Goal: Information Seeking & Learning: Learn about a topic

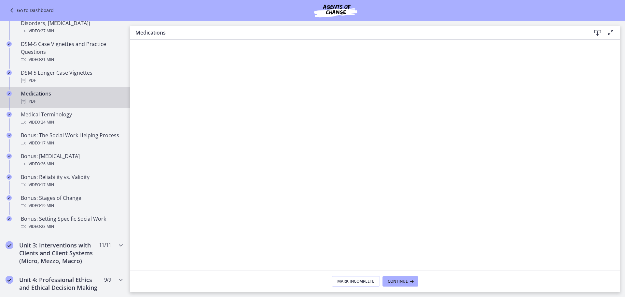
scroll to position [427, 0]
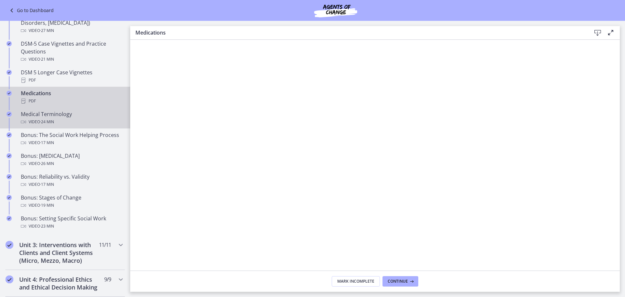
click at [47, 118] on span "· 24 min" at bounding box center [47, 122] width 14 height 8
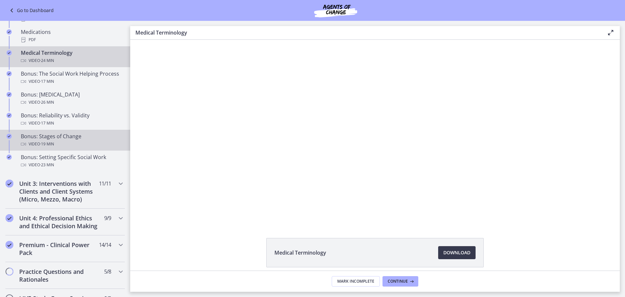
scroll to position [442, 0]
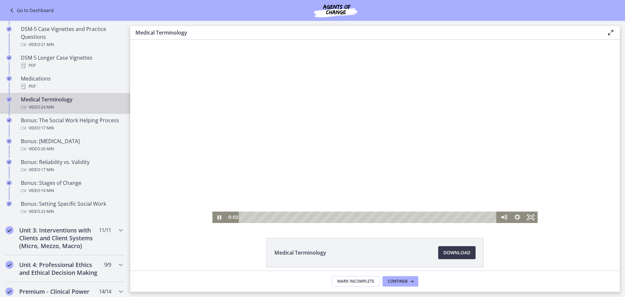
click at [289, 206] on div at bounding box center [374, 131] width 325 height 183
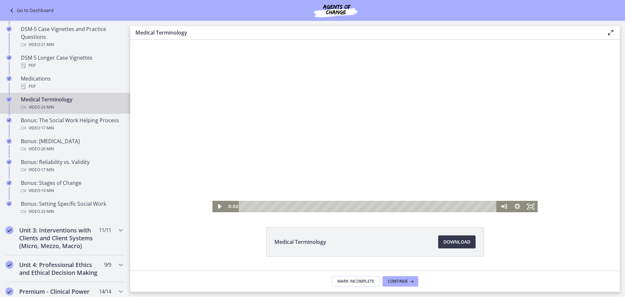
scroll to position [11, 0]
click at [267, 172] on div at bounding box center [374, 120] width 325 height 183
click at [253, 207] on div "1:03" at bounding box center [369, 205] width 250 height 11
click at [280, 144] on div at bounding box center [374, 120] width 325 height 183
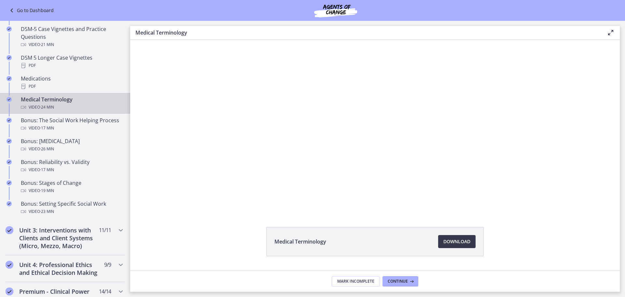
click at [591, 104] on div "Click for sound @keyframes VOLUME_SMALL_WAVE_FLASH { 0% { opacity: 0; } 33% { o…" at bounding box center [375, 120] width 490 height 183
click at [467, 240] on span "Download Opens in a new window" at bounding box center [457, 241] width 27 height 8
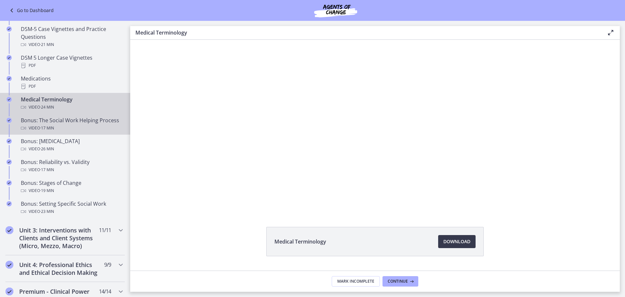
click at [69, 131] on div "Video · 17 min" at bounding box center [72, 128] width 102 height 8
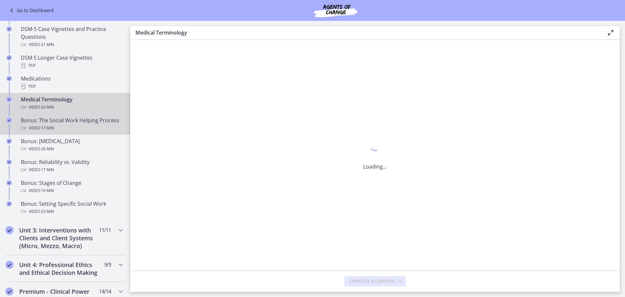
scroll to position [0, 0]
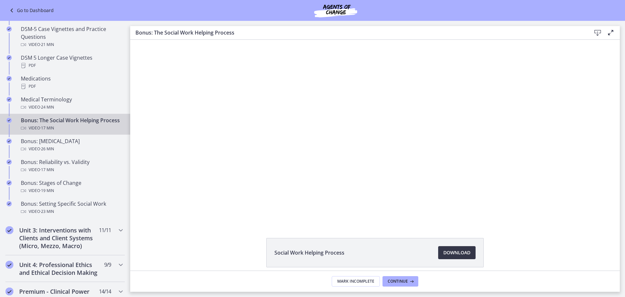
click at [459, 250] on span "Download Opens in a new window" at bounding box center [457, 253] width 27 height 8
click at [63, 153] on div "Video · 26 min" at bounding box center [72, 149] width 102 height 8
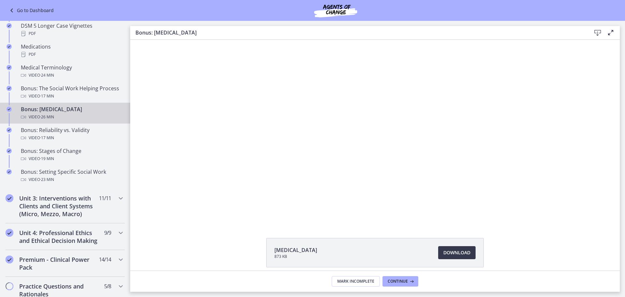
scroll to position [474, 0]
click at [471, 264] on li "[MEDICAL_DATA] 873 KB Download Opens in a new window" at bounding box center [375, 252] width 218 height 29
click at [466, 250] on span "Download Opens in a new window" at bounding box center [457, 253] width 27 height 8
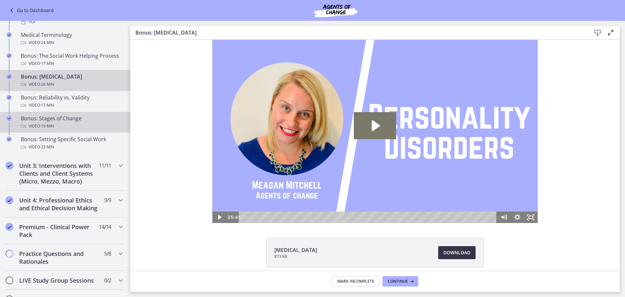
scroll to position [0, 0]
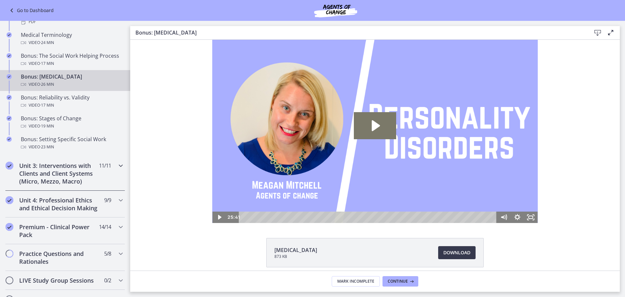
click at [70, 179] on h2 "Unit 3: Interventions with Clients and Client Systems (Micro, Mezzo, Macro)" at bounding box center [58, 173] width 79 height 23
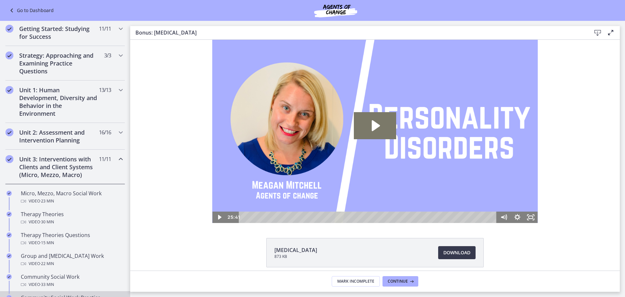
scroll to position [95, 0]
click at [70, 136] on h2 "Unit 2: Assessment and Intervention Planning" at bounding box center [58, 137] width 79 height 16
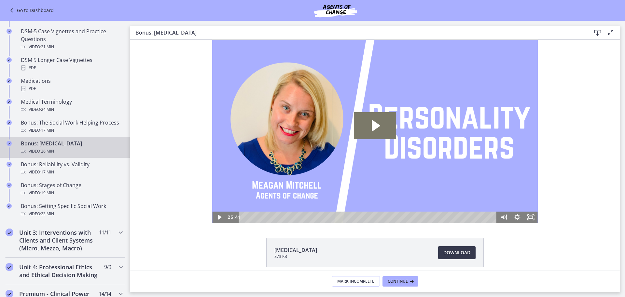
scroll to position [464, 0]
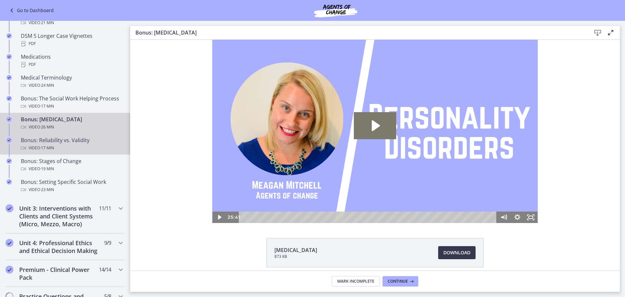
click at [65, 148] on div "Video · 17 min" at bounding box center [72, 148] width 102 height 8
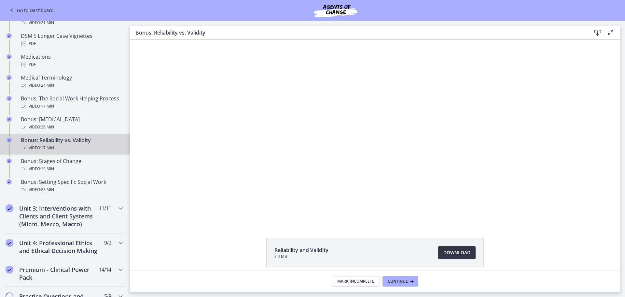
click at [450, 251] on span "Download Opens in a new window" at bounding box center [457, 253] width 27 height 8
click at [63, 166] on div "Video · 19 min" at bounding box center [72, 169] width 102 height 8
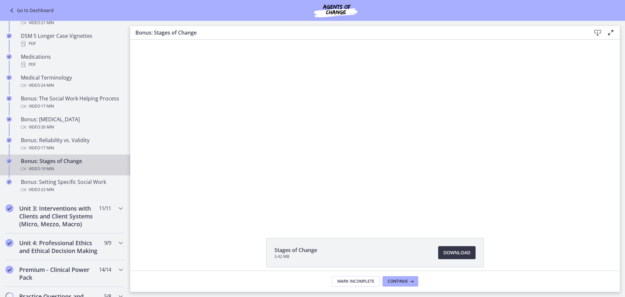
click at [452, 251] on span "Download Opens in a new window" at bounding box center [457, 253] width 27 height 8
click at [74, 214] on h2 "Unit 3: Interventions with Clients and Client Systems (Micro, Mezzo, Macro)" at bounding box center [58, 215] width 79 height 23
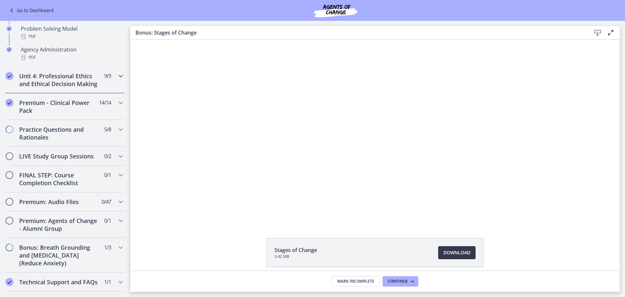
click at [50, 88] on h2 "Unit 4: Professional Ethics and Ethical Decision Making" at bounding box center [58, 80] width 79 height 16
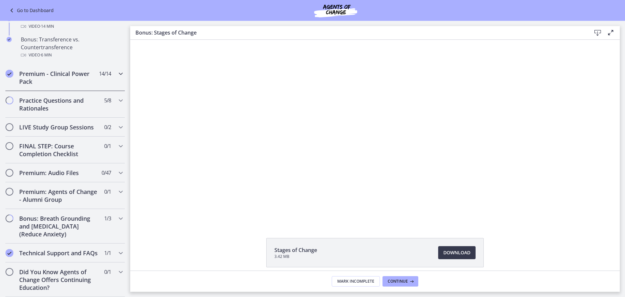
click at [65, 80] on div "Premium - Clinical Power Pack 14 / 14 Completed" at bounding box center [65, 77] width 120 height 27
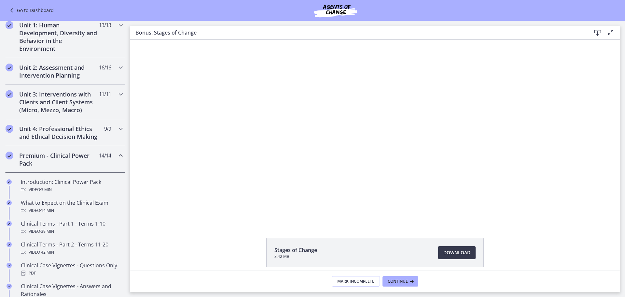
scroll to position [162, 0]
click at [57, 131] on h2 "Unit 4: Professional Ethics and Ethical Decision Making" at bounding box center [58, 132] width 79 height 16
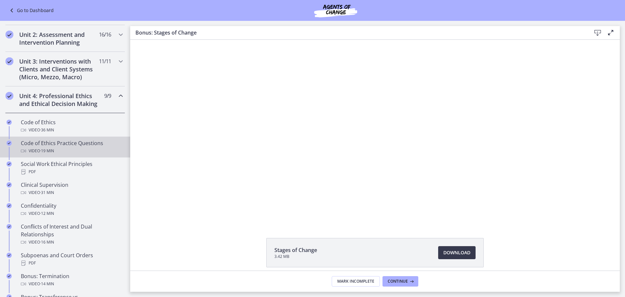
scroll to position [193, 0]
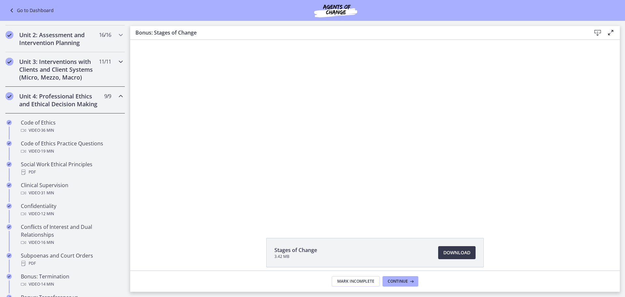
click at [56, 72] on h2 "Unit 3: Interventions with Clients and Client Systems (Micro, Mezzo, Macro)" at bounding box center [58, 69] width 79 height 23
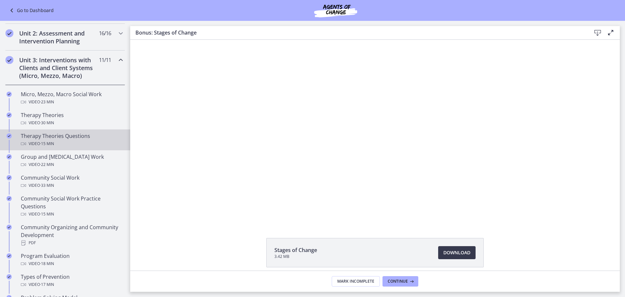
scroll to position [176, 0]
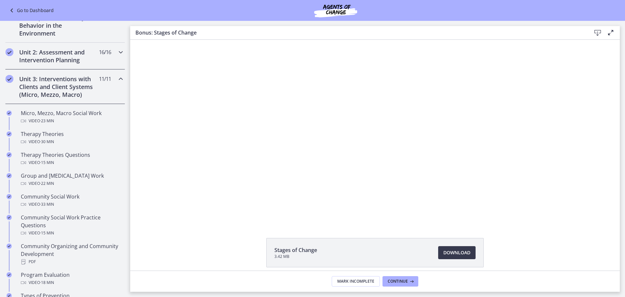
click at [61, 62] on h2 "Unit 2: Assessment and Intervention Planning" at bounding box center [58, 56] width 79 height 16
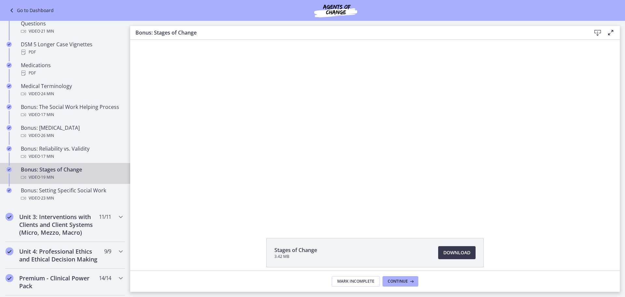
scroll to position [478, 0]
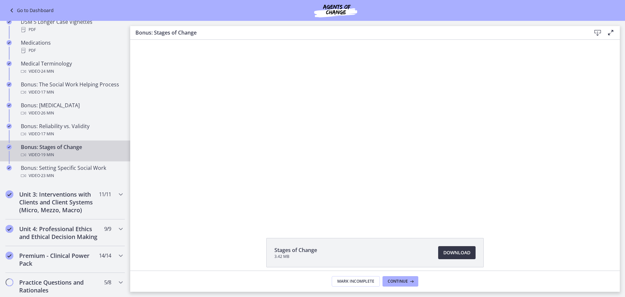
click at [450, 258] on link "Download Opens in a new window" at bounding box center [456, 252] width 37 height 13
